Goal: Navigation & Orientation: Find specific page/section

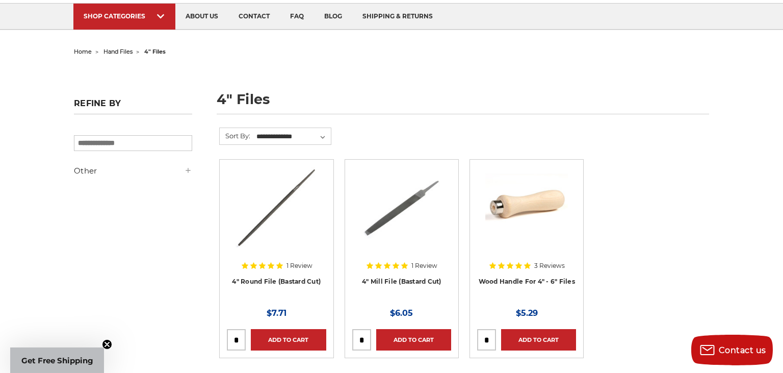
scroll to position [54, 0]
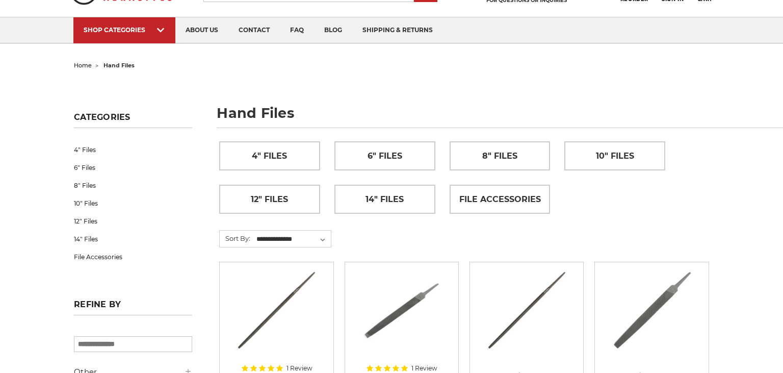
scroll to position [54, 0]
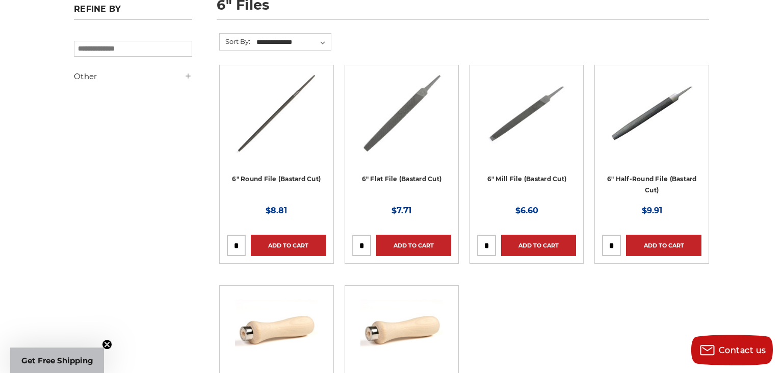
scroll to position [161, 0]
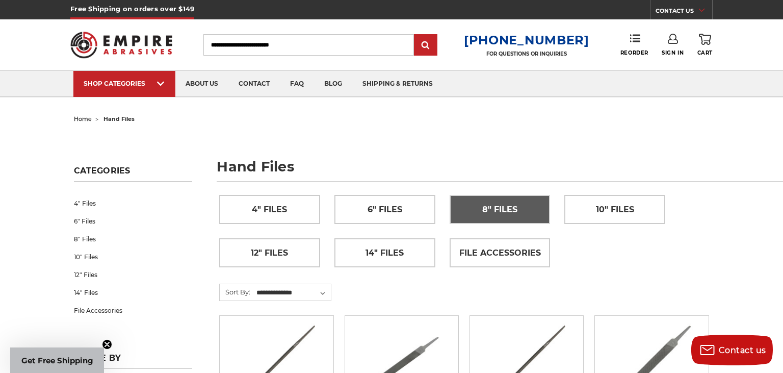
click at [495, 208] on span "8" Files" at bounding box center [499, 209] width 35 height 17
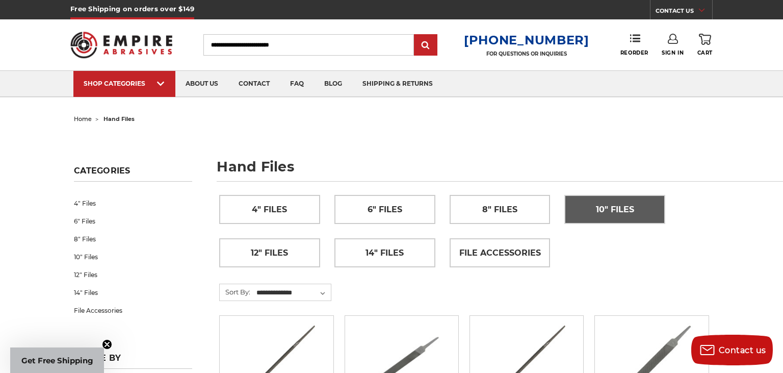
click at [610, 218] on link "10" Files" at bounding box center [615, 209] width 100 height 28
